Goal: Find specific page/section: Find specific page/section

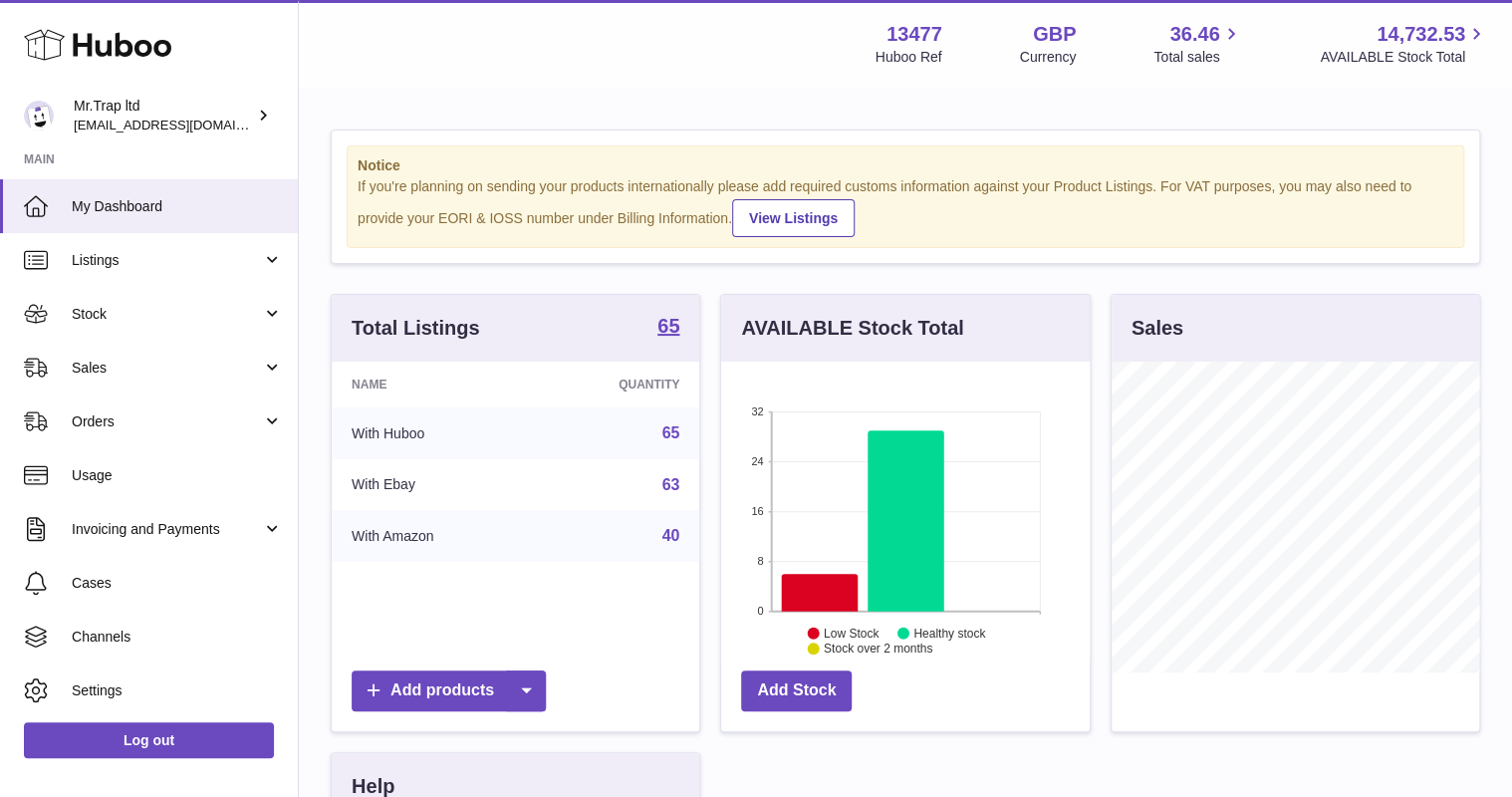
scroll to position [311, 368]
click at [160, 363] on span "Sales" at bounding box center [167, 368] width 190 height 19
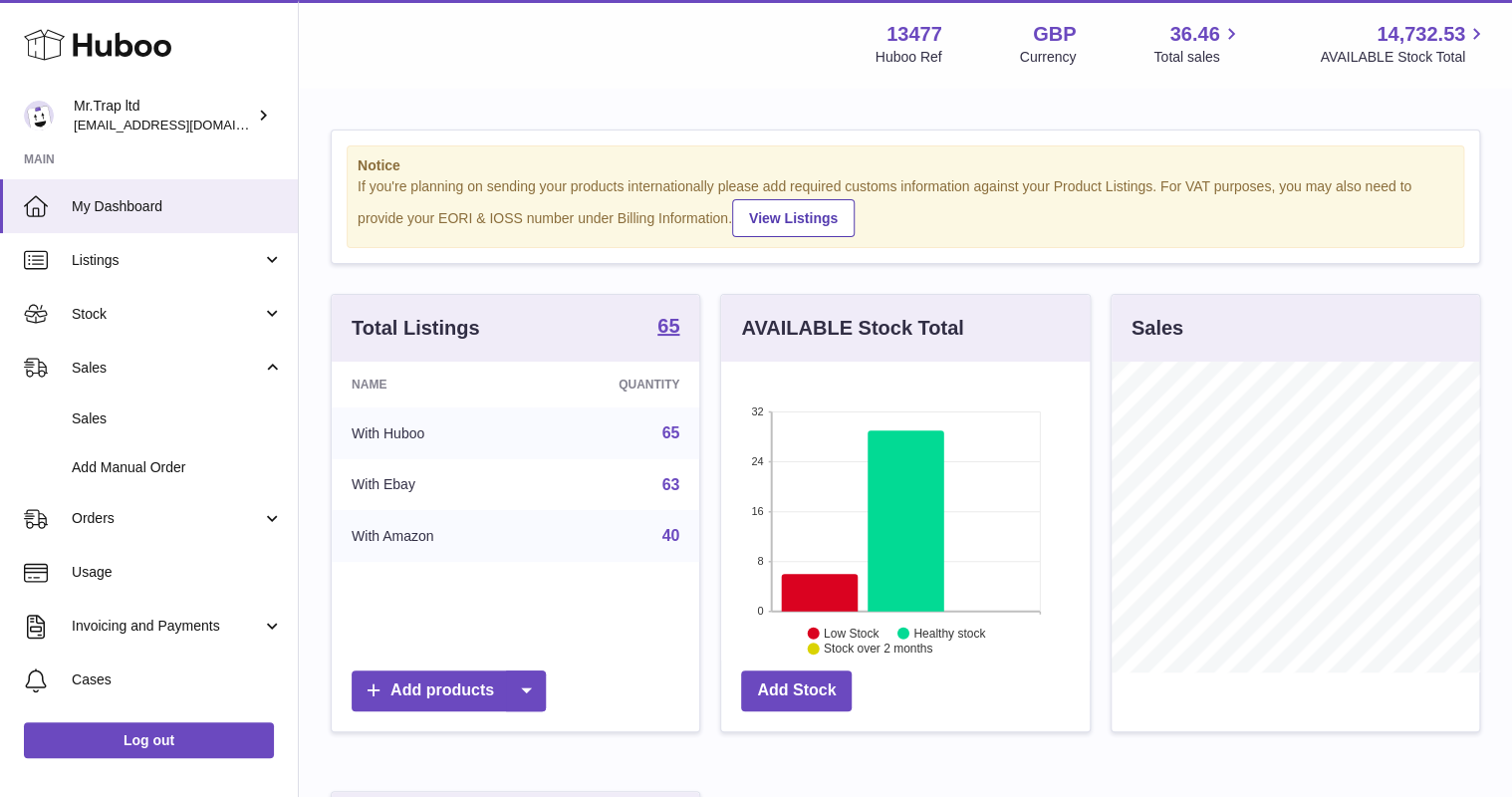
click at [156, 395] on link "Sales" at bounding box center [149, 419] width 298 height 49
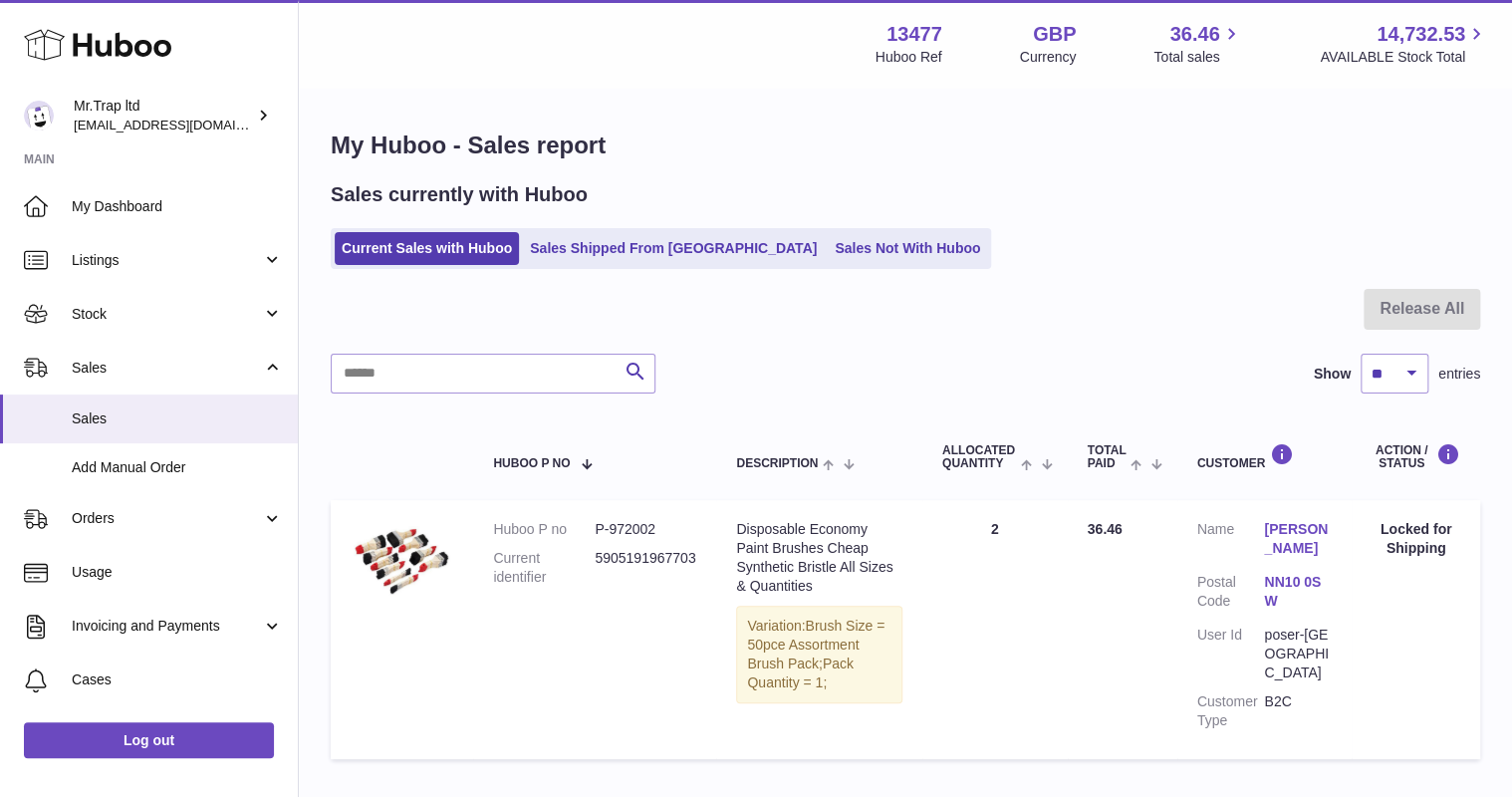
click at [832, 246] on link "Sales Not With Huboo" at bounding box center [907, 248] width 159 height 33
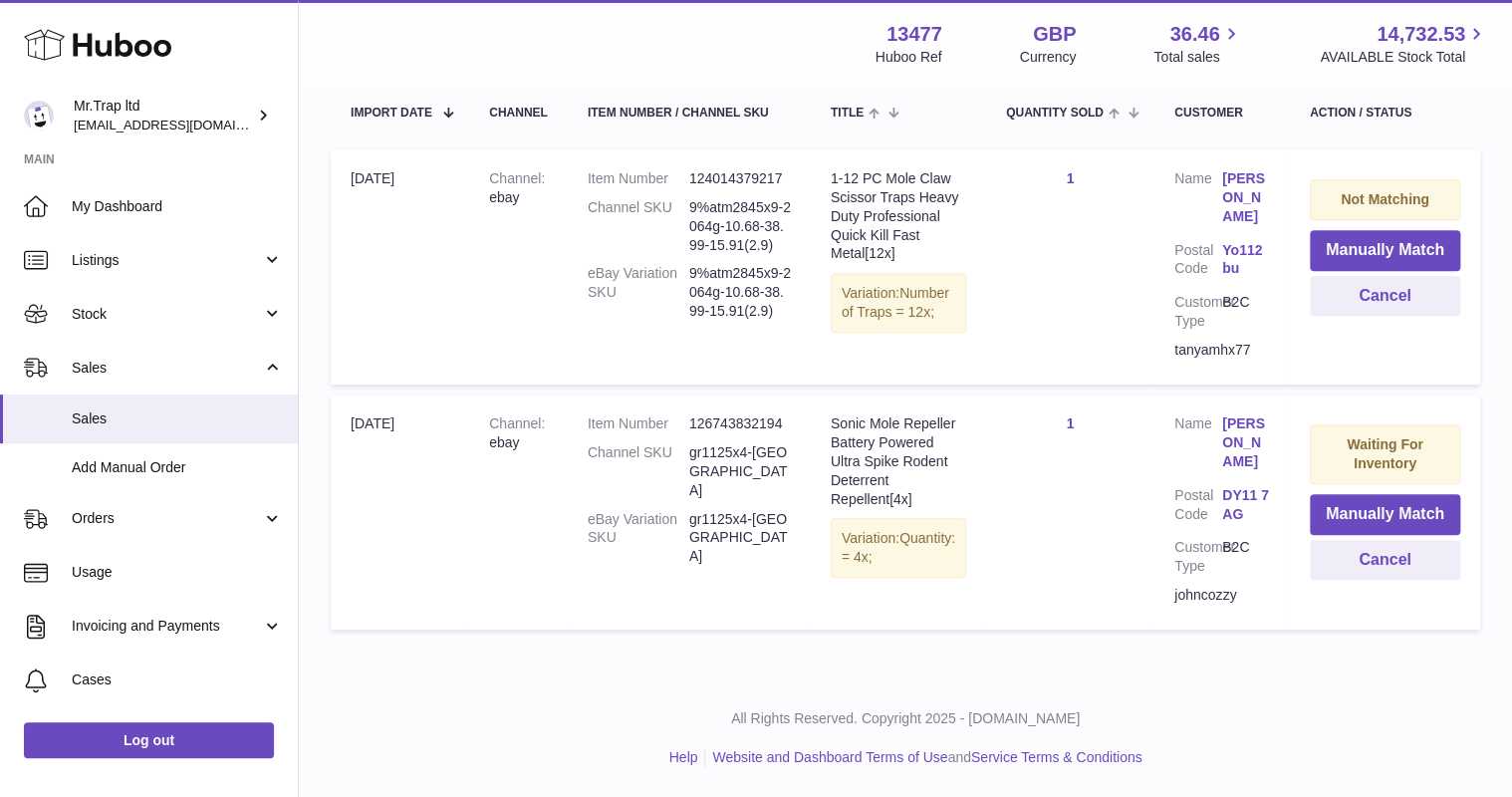
scroll to position [399, 0]
